Goal: Transaction & Acquisition: Purchase product/service

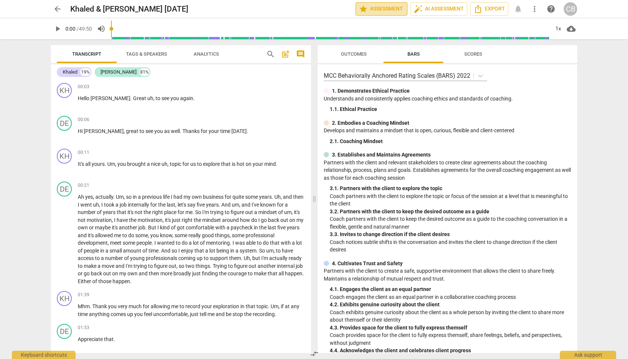
click at [374, 12] on span "star Assessment" at bounding box center [381, 8] width 45 height 9
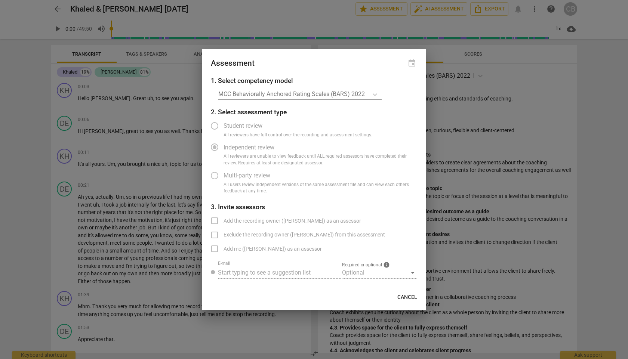
click at [448, 13] on div at bounding box center [314, 179] width 628 height 359
radio input "false"
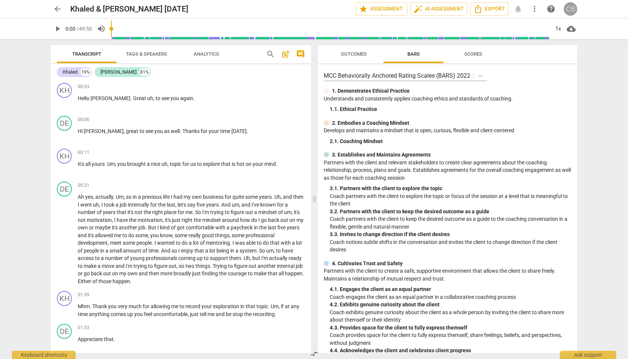
click at [567, 9] on div "CB" at bounding box center [570, 8] width 13 height 13
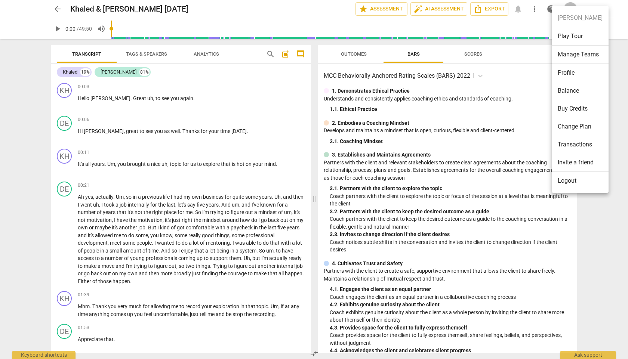
click at [569, 68] on li "Profile" at bounding box center [580, 73] width 57 height 18
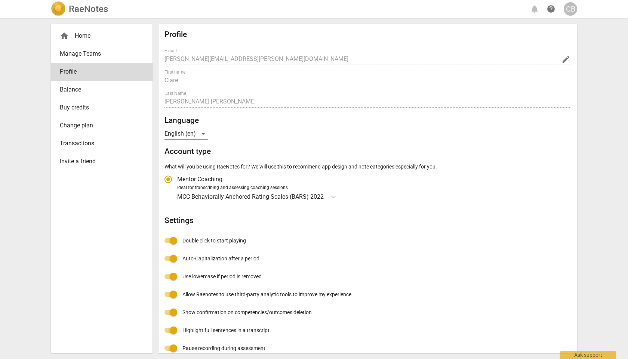
radio input "false"
click at [88, 38] on div "home Home" at bounding box center [99, 35] width 78 height 9
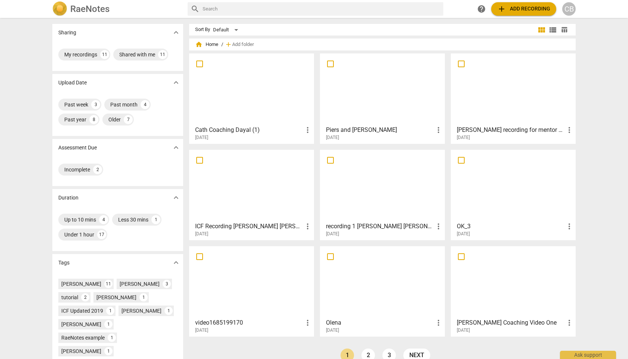
click at [535, 12] on span "add Add recording" at bounding box center [523, 8] width 53 height 9
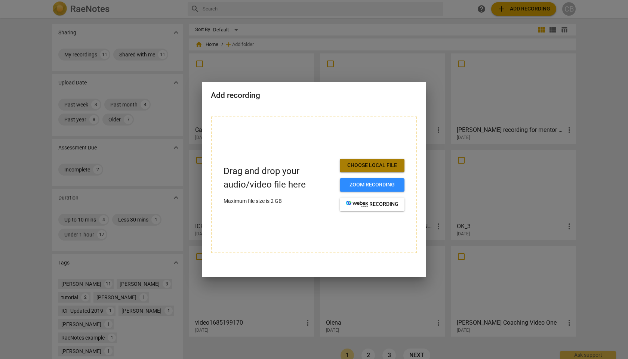
click at [366, 167] on span "Choose local file" at bounding box center [372, 165] width 53 height 7
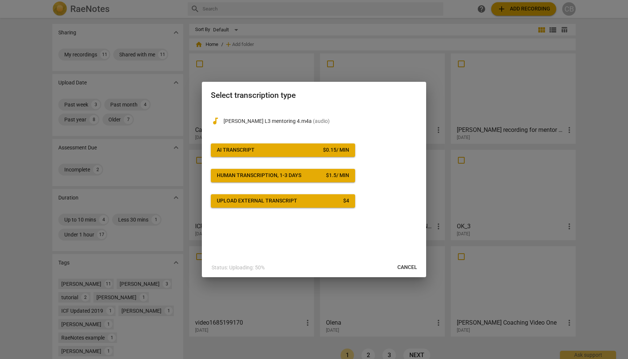
click at [287, 151] on span "AI Transcript $ 0.15 / min" at bounding box center [283, 150] width 132 height 7
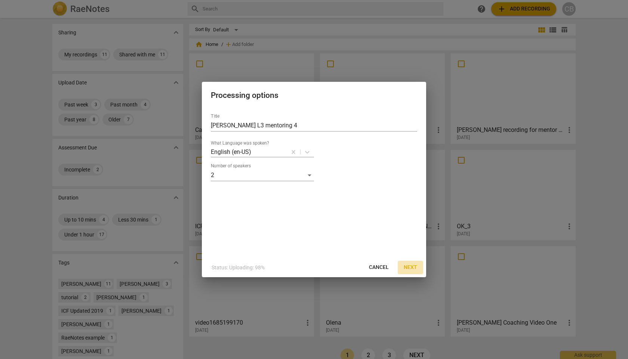
click at [413, 264] on span "Next" at bounding box center [410, 267] width 13 height 7
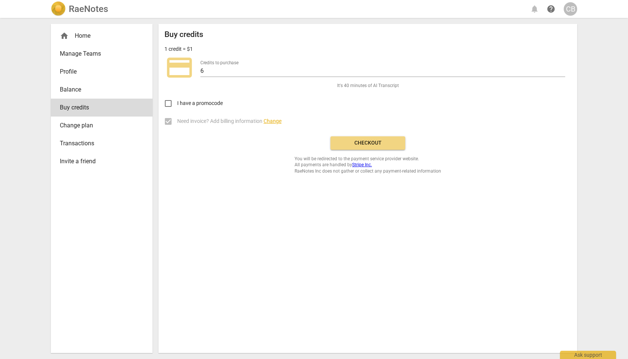
click at [344, 147] on button "Checkout" at bounding box center [368, 143] width 75 height 13
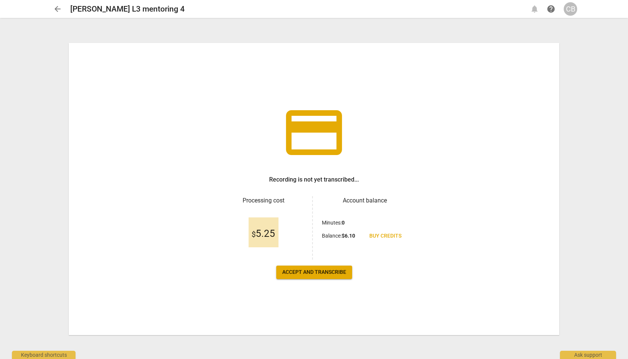
click at [316, 270] on span "Accept and transcribe" at bounding box center [314, 272] width 64 height 7
